Goal: Task Accomplishment & Management: Complete application form

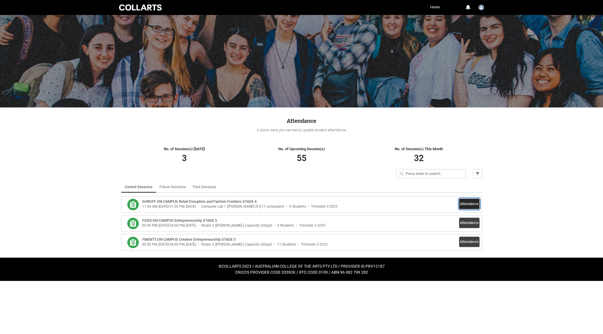
click at [467, 203] on button "Attendance" at bounding box center [469, 204] width 20 height 10
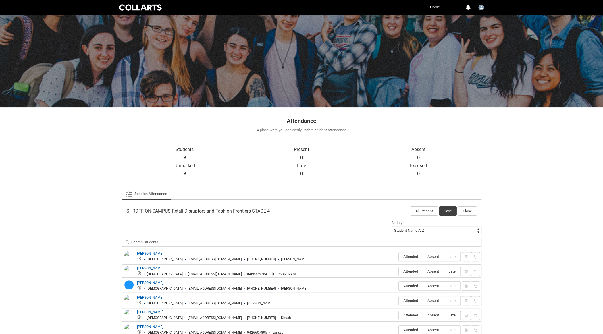
scroll to position [78, 0]
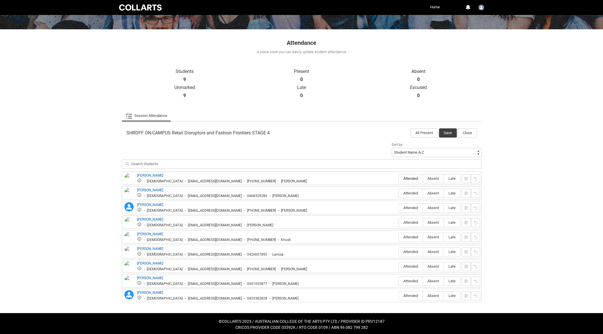
click at [411, 180] on label "Attended" at bounding box center [411, 178] width 24 height 9
click at [399, 179] on input "Attended" at bounding box center [399, 178] width 0 height 0
type lightning-radio-group "Attended"
radio input "true"
click at [410, 192] on span "Attended" at bounding box center [411, 193] width 24 height 4
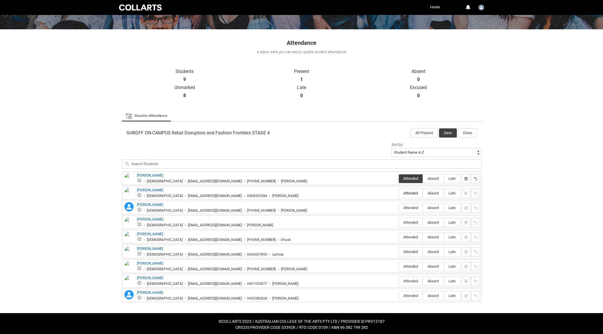
click at [399, 193] on input "Attended" at bounding box center [399, 193] width 0 height 0
type lightning-radio-group "Attended"
radio input "true"
click at [407, 209] on span "Attended" at bounding box center [411, 208] width 24 height 4
click at [399, 208] on input "Attended" at bounding box center [399, 208] width 0 height 0
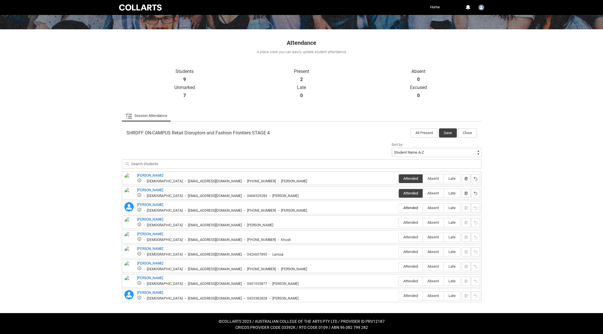
type lightning-radio-group "Attended"
radio input "true"
click at [406, 224] on label "Attended" at bounding box center [411, 222] width 24 height 9
click at [399, 223] on input "Attended" at bounding box center [399, 222] width 0 height 0
type lightning-radio-group "Attended"
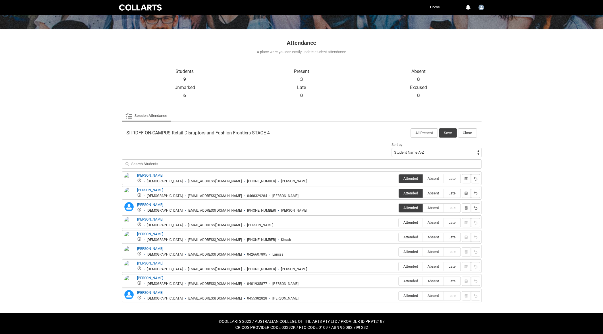
radio input "true"
click at [406, 239] on label "Attended" at bounding box center [411, 237] width 24 height 9
click at [399, 237] on input "Attended" at bounding box center [399, 237] width 0 height 0
type lightning-radio-group "Attended"
radio input "true"
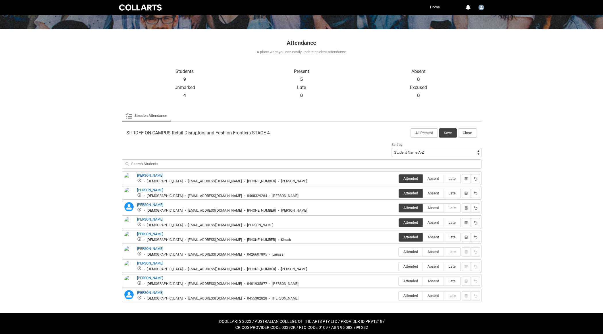
click at [406, 255] on div "[PERSON_NAME] [DEMOGRAPHIC_DATA] [EMAIL_ADDRESS][DOMAIN_NAME] 0426607895 Lariss…" at bounding box center [302, 252] width 360 height 14
click at [412, 252] on span "Attended" at bounding box center [411, 252] width 24 height 4
click at [399, 252] on input "Attended" at bounding box center [399, 252] width 0 height 0
type lightning-radio-group "Attended"
radio input "true"
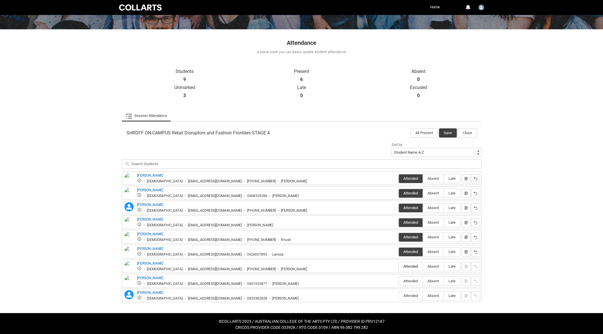
click at [412, 264] on span "Attended" at bounding box center [411, 266] width 24 height 4
click at [399, 266] on input "Attended" at bounding box center [399, 266] width 0 height 0
type lightning-radio-group "Attended"
radio input "true"
click at [409, 282] on label "Attended" at bounding box center [411, 281] width 24 height 9
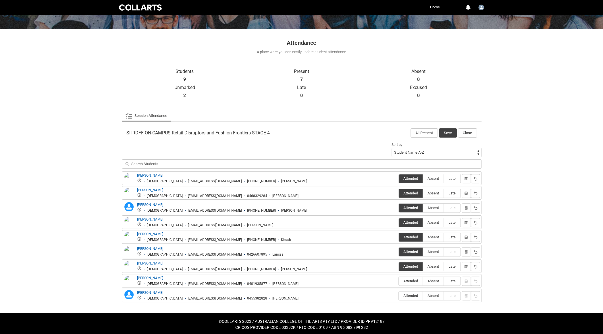
click at [399, 281] on input "Attended" at bounding box center [399, 281] width 0 height 0
type lightning-radio-group "Attended"
radio input "true"
click at [412, 294] on span "Attended" at bounding box center [411, 296] width 24 height 4
click at [399, 296] on input "Attended" at bounding box center [399, 296] width 0 height 0
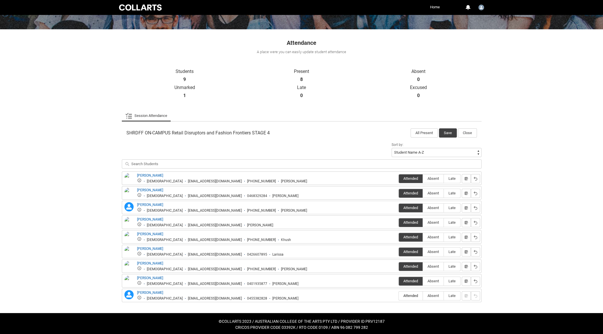
type lightning-radio-group "Attended"
radio input "true"
click at [449, 133] on button "Save" at bounding box center [448, 132] width 18 height 9
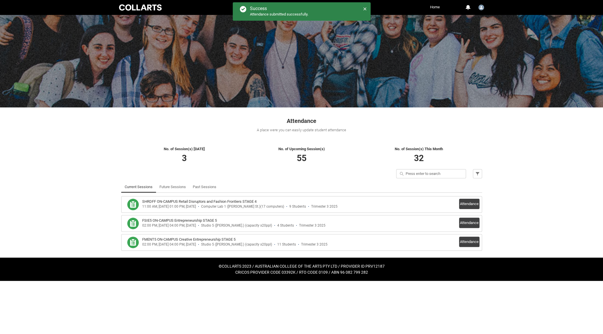
scroll to position [0, 0]
click at [199, 192] on link "Past Sessions" at bounding box center [205, 186] width 24 height 11
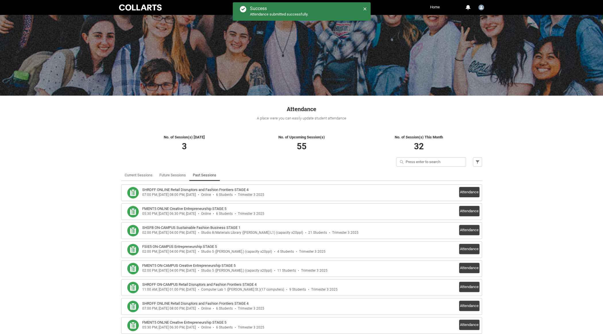
scroll to position [13, 0]
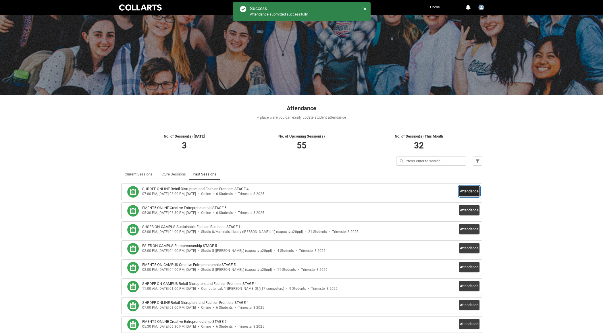
click at [473, 193] on button "Attendance" at bounding box center [469, 191] width 20 height 10
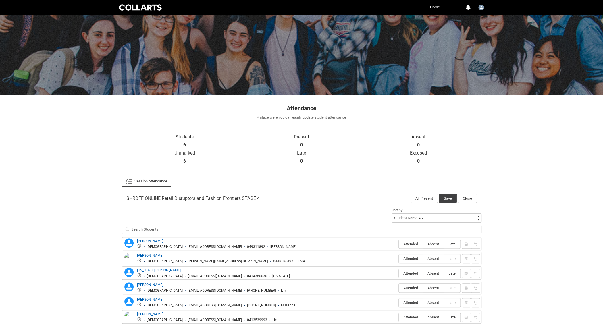
scroll to position [35, 0]
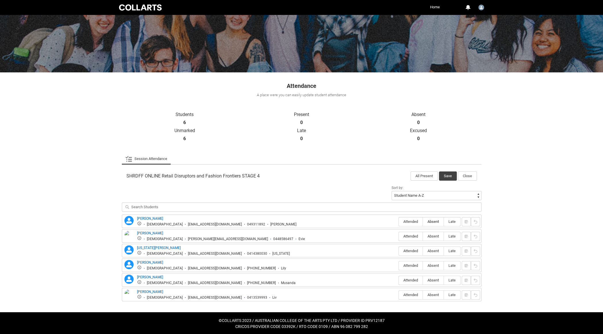
click at [434, 223] on span "Absent" at bounding box center [433, 222] width 21 height 4
click at [423, 222] on input "Absent" at bounding box center [423, 222] width 0 height 0
type lightning-radio-group "Absent"
radio input "true"
click at [403, 236] on span "Attended" at bounding box center [411, 236] width 24 height 4
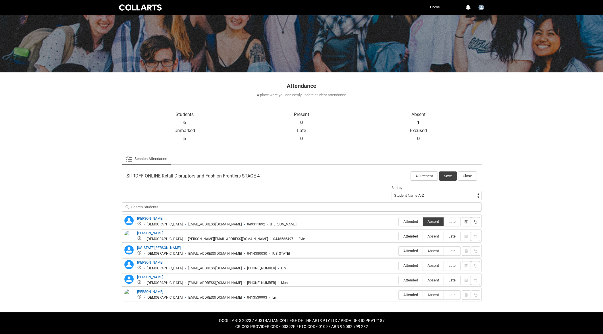
click at [399, 236] on input "Attended" at bounding box center [399, 236] width 0 height 0
type lightning-radio-group "Attended"
radio input "true"
click at [433, 250] on span "Absent" at bounding box center [433, 251] width 21 height 4
click at [423, 251] on input "Absent" at bounding box center [423, 251] width 0 height 0
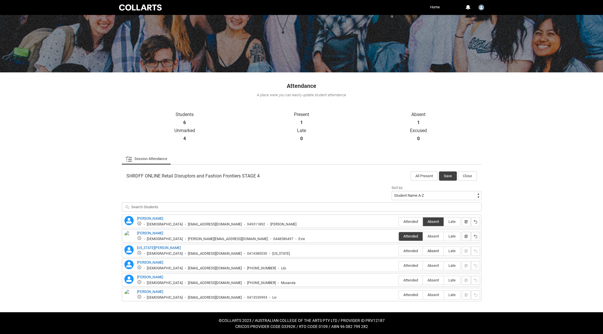
type lightning-radio-group "Absent"
radio input "true"
click at [406, 266] on span "Attended" at bounding box center [411, 266] width 24 height 4
click at [399, 266] on input "Attended" at bounding box center [399, 266] width 0 height 0
type lightning-radio-group "Attended"
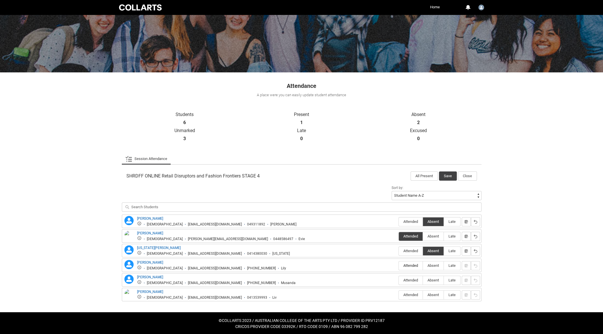
radio input "true"
click at [434, 279] on span "Absent" at bounding box center [433, 280] width 21 height 4
click at [423, 280] on input "Absent" at bounding box center [423, 280] width 0 height 0
type lightning-radio-group "Absent"
radio input "true"
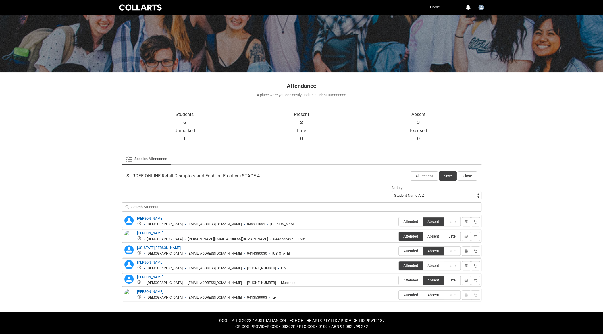
click at [433, 293] on span "Absent" at bounding box center [433, 295] width 21 height 4
click at [423, 295] on input "Absent" at bounding box center [423, 295] width 0 height 0
type lightning-radio-group "Absent"
radio input "true"
click at [449, 176] on button "Save" at bounding box center [448, 176] width 18 height 9
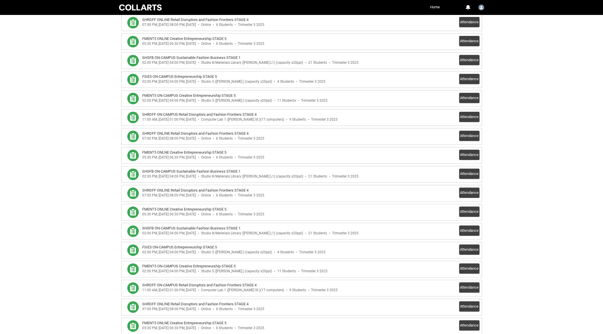
scroll to position [184, 0]
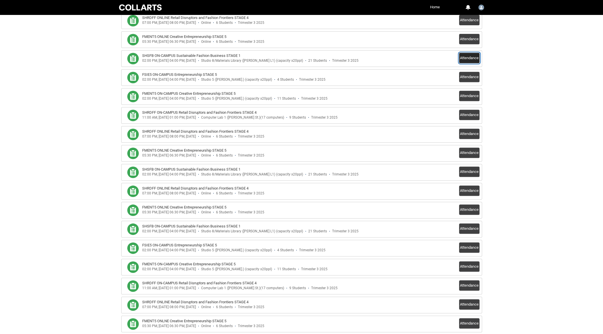
click at [464, 58] on button "Attendance" at bounding box center [469, 58] width 20 height 10
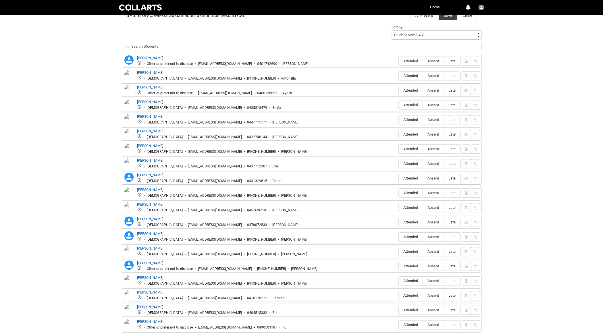
scroll to position [0, 0]
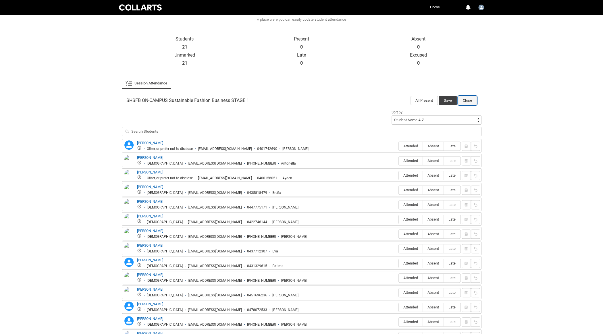
click at [467, 99] on button "Close" at bounding box center [467, 100] width 19 height 9
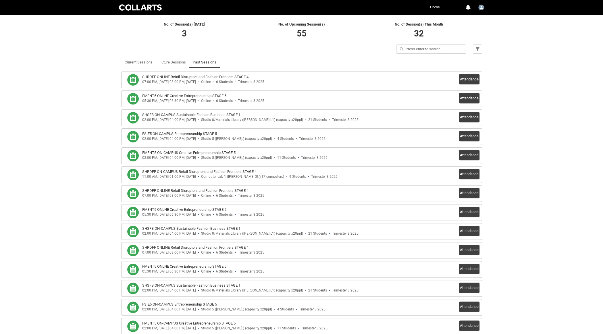
scroll to position [126, 0]
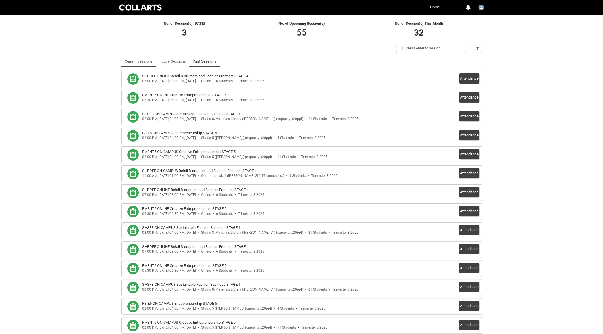
click at [140, 60] on link "Current Sessions" at bounding box center [139, 61] width 28 height 11
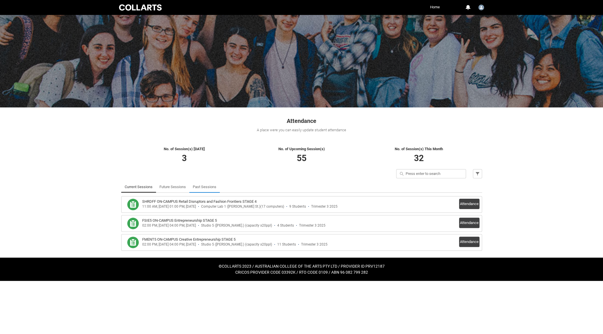
click at [211, 186] on link "Past Sessions" at bounding box center [205, 186] width 24 height 11
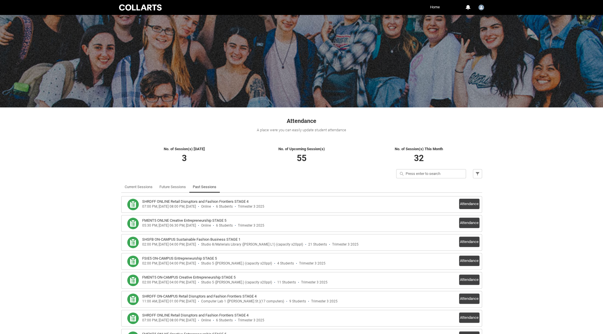
click at [212, 201] on h3 "SHRDFF ONLINE Retail Disruptors and Fashion Frontiers STAGE 4" at bounding box center [195, 202] width 106 height 6
click at [470, 200] on button "Attendance" at bounding box center [469, 204] width 20 height 10
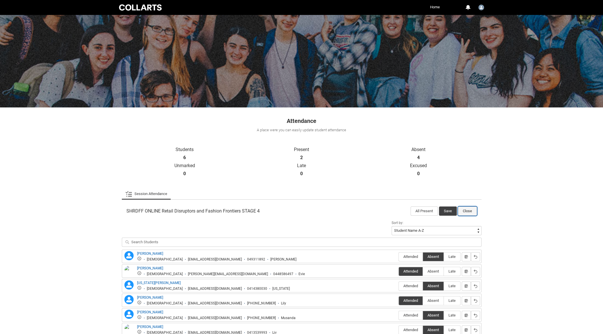
click at [472, 210] on button "Close" at bounding box center [467, 211] width 19 height 9
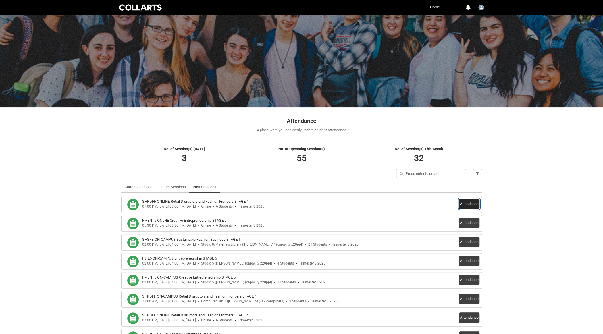
click at [470, 202] on button "Attendance" at bounding box center [469, 204] width 20 height 10
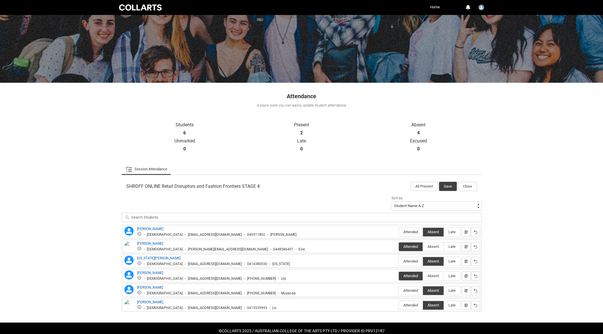
scroll to position [35, 0]
